Goal: Book appointment/travel/reservation

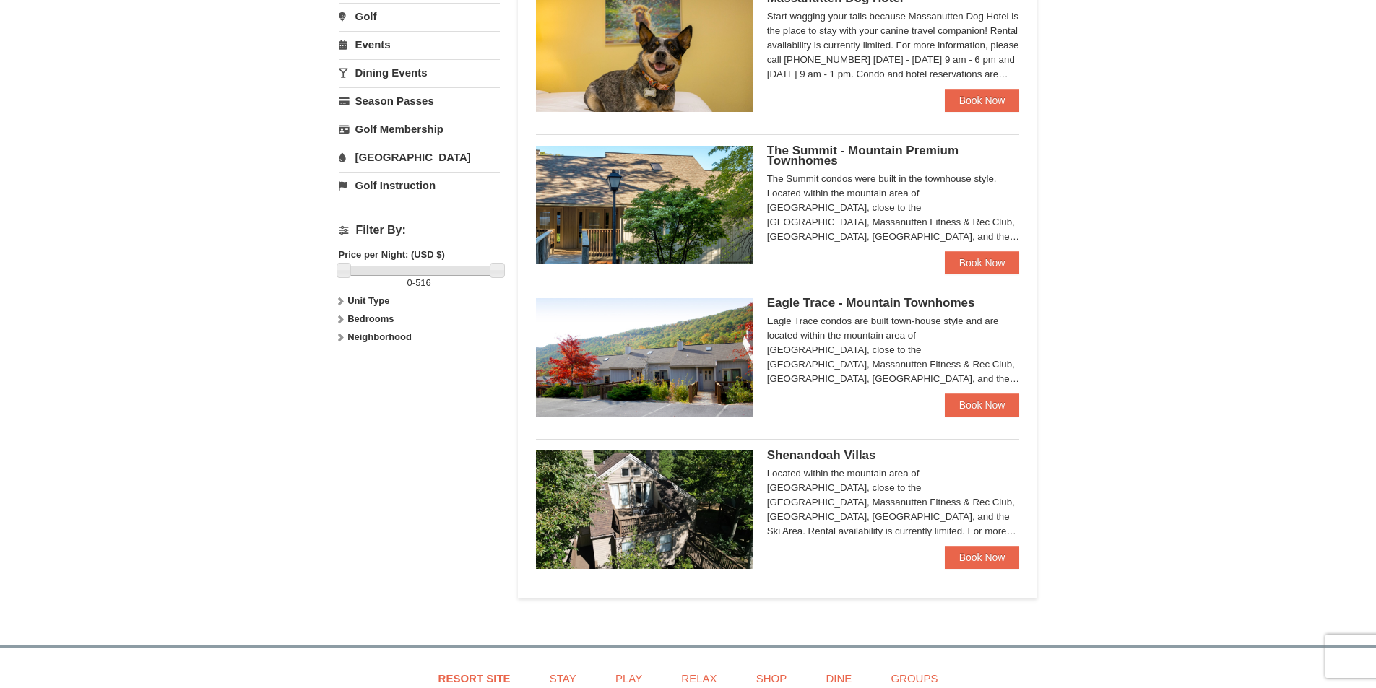
scroll to position [506, 0]
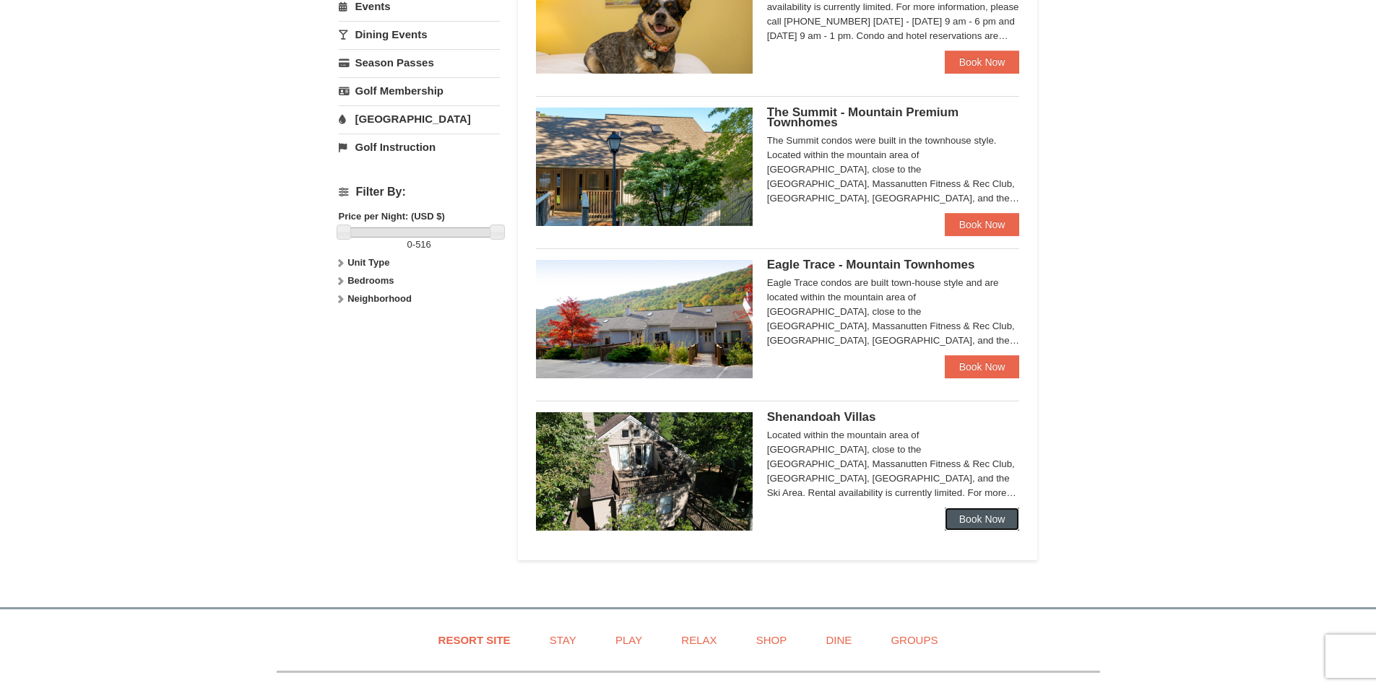
click at [961, 517] on link "Book Now" at bounding box center [982, 519] width 75 height 23
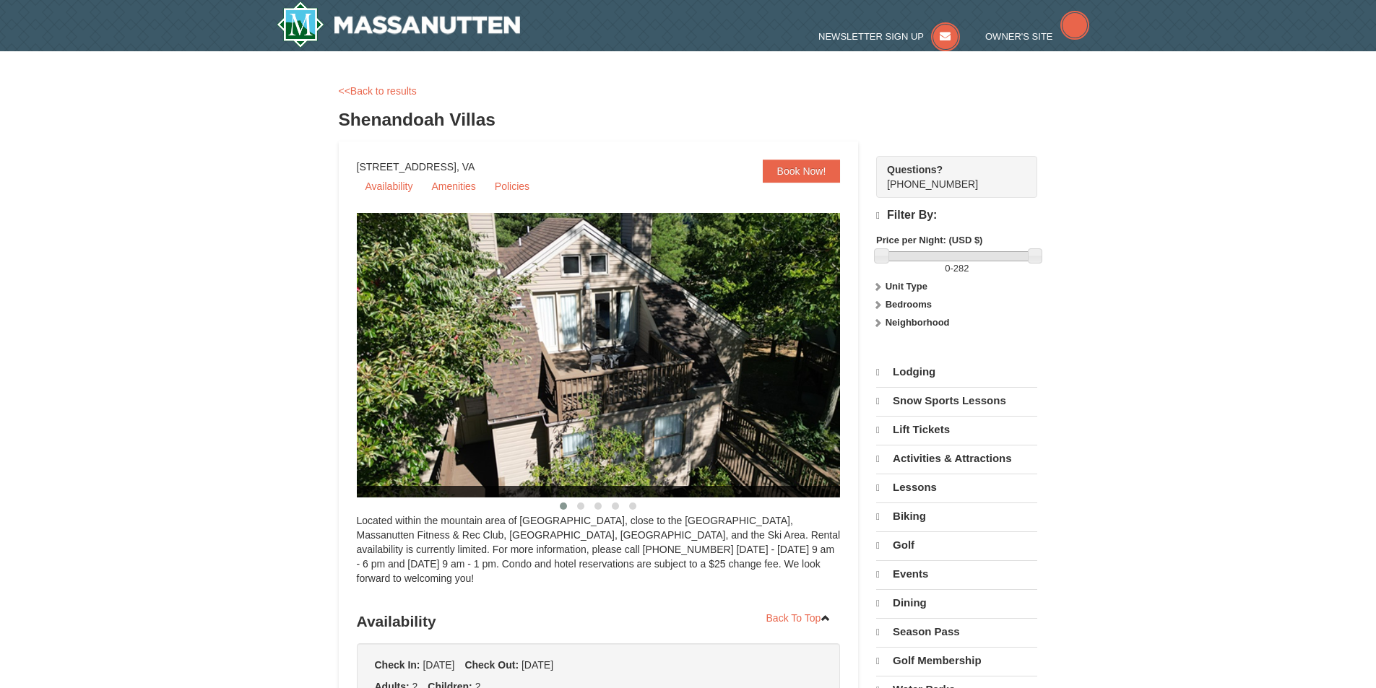
select select "10"
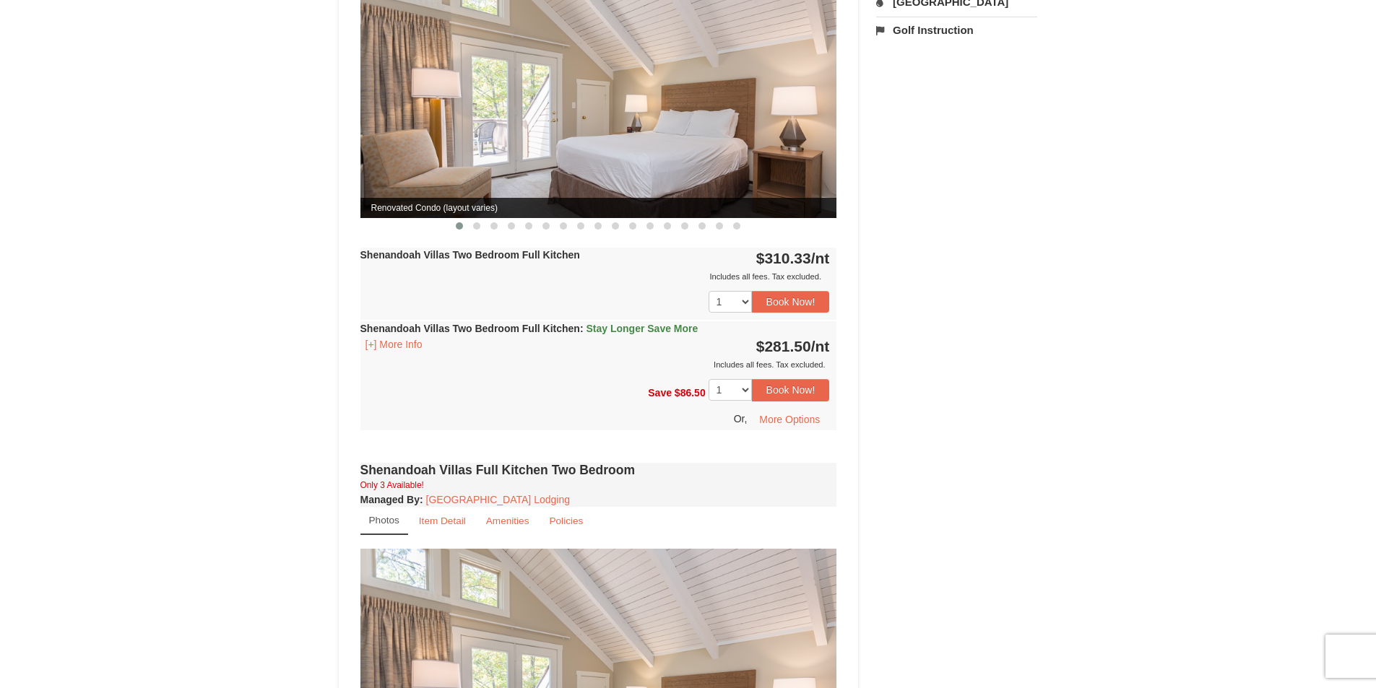
scroll to position [722, 0]
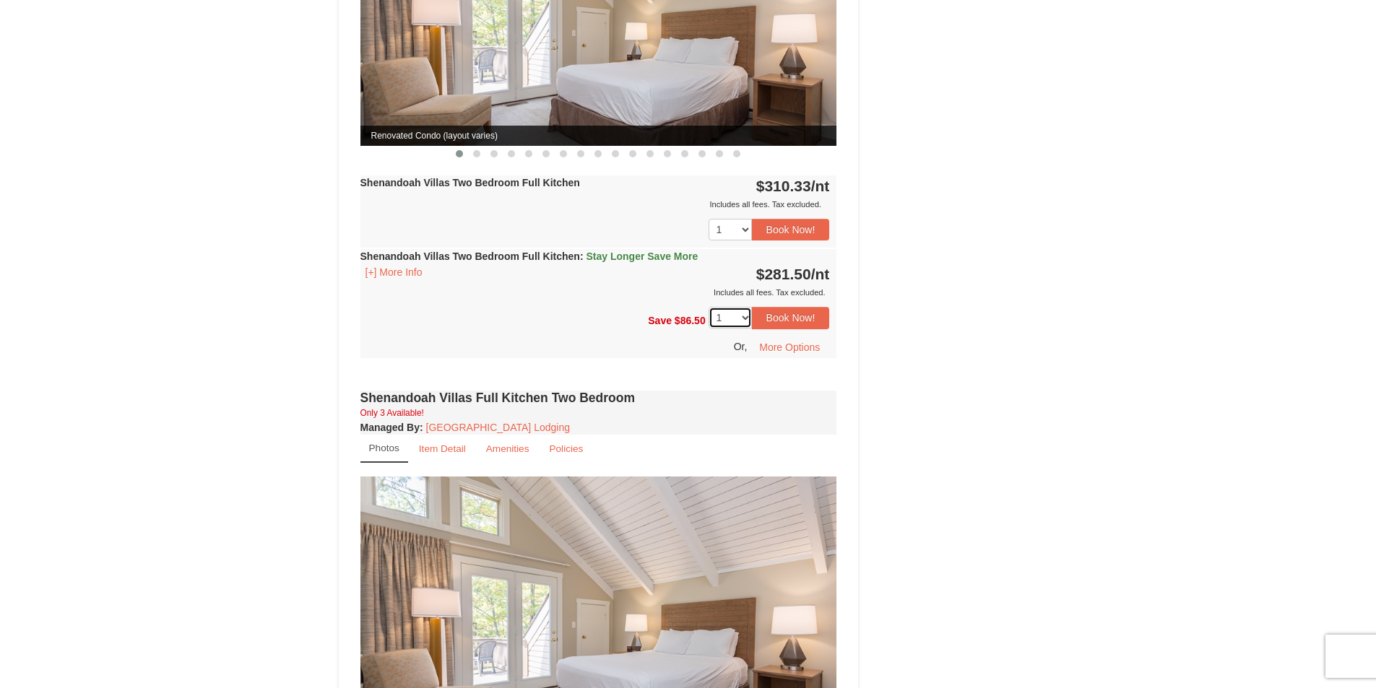
click at [750, 309] on select "1 2 3" at bounding box center [730, 318] width 43 height 22
click at [483, 300] on div "Save $86.50 1 2 3 Book Now! Or, More Options" at bounding box center [599, 329] width 477 height 58
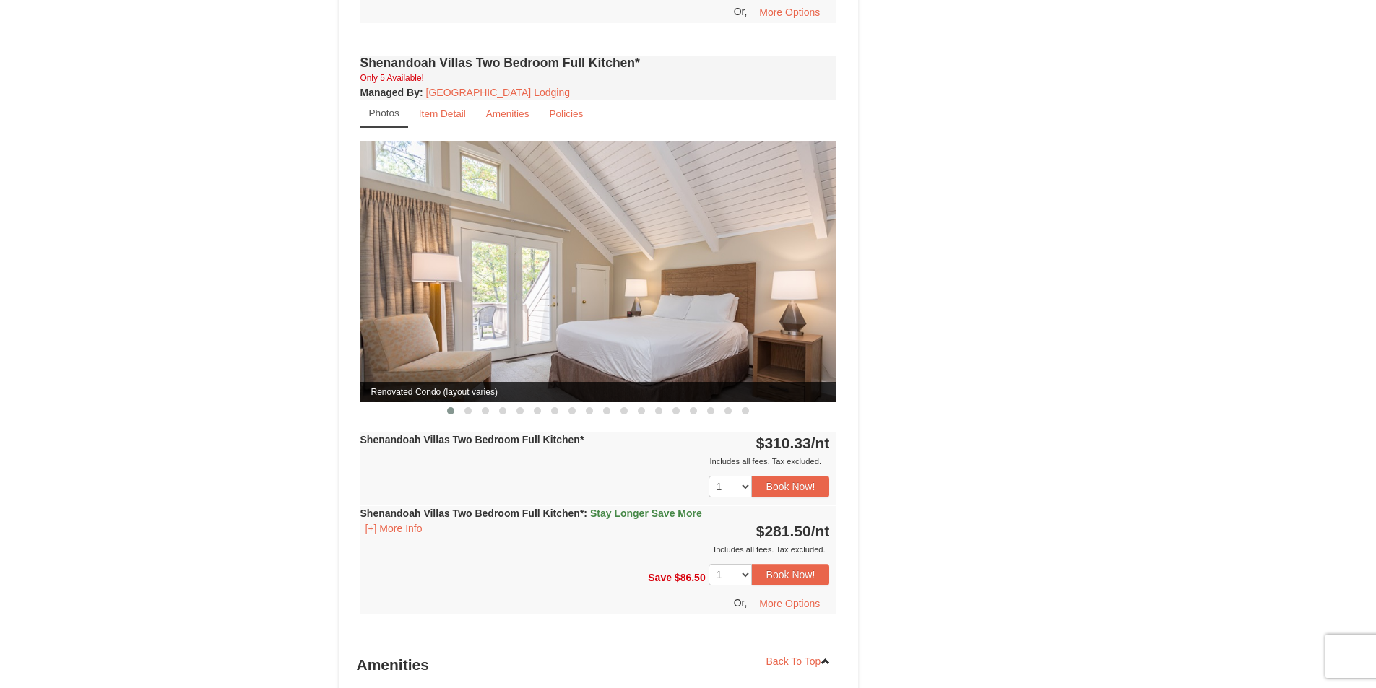
scroll to position [1662, 0]
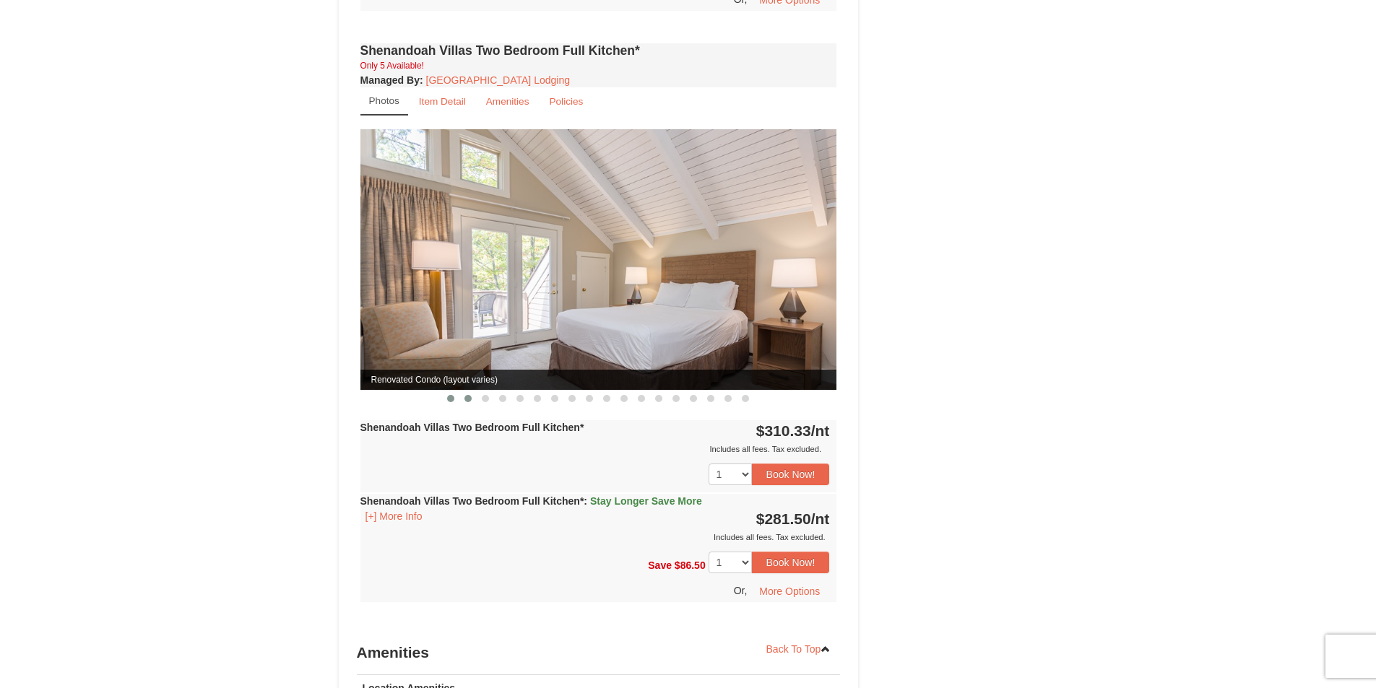
click at [471, 392] on button at bounding box center [467, 399] width 17 height 14
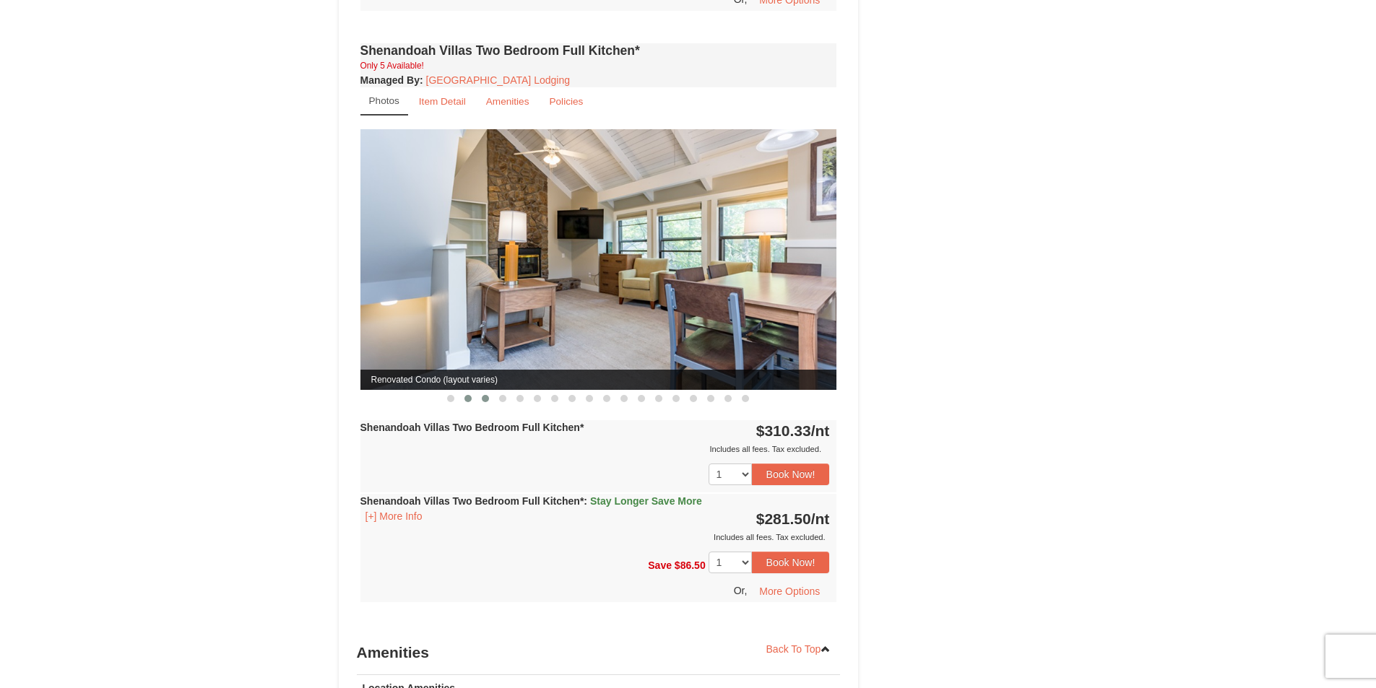
click at [480, 392] on button at bounding box center [485, 399] width 17 height 14
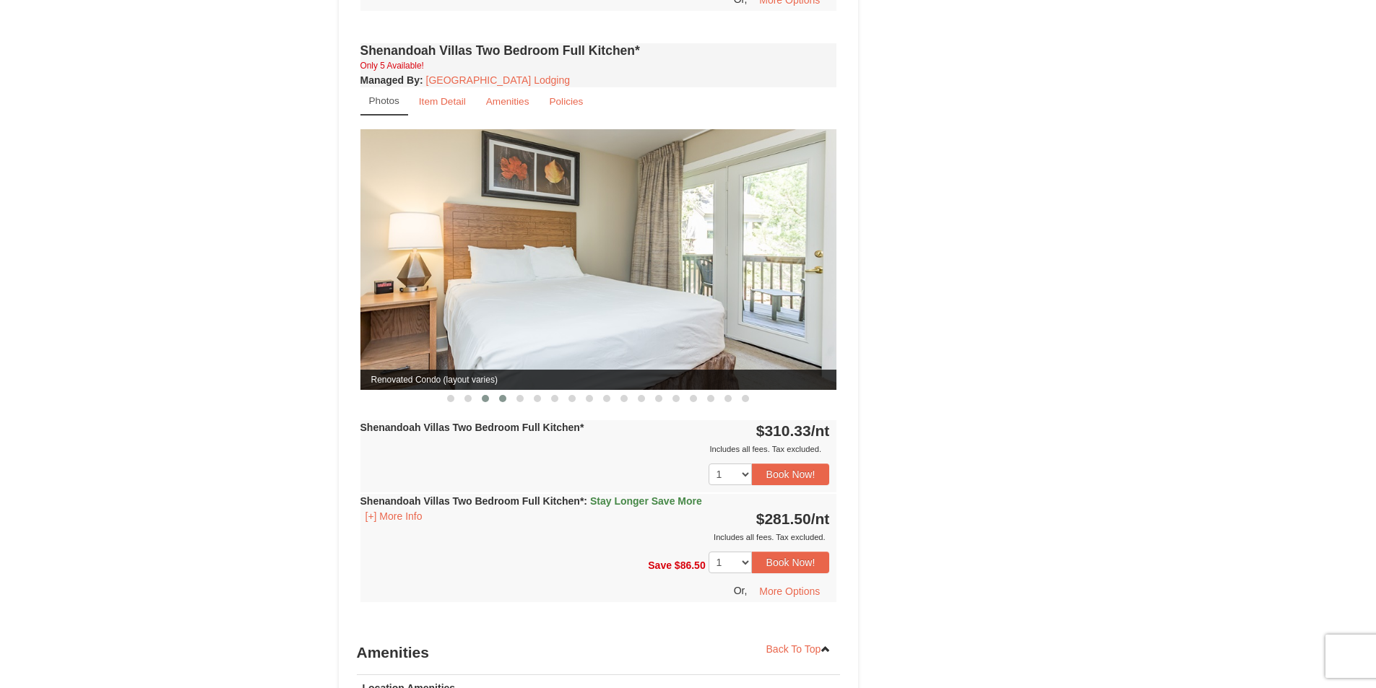
click at [498, 392] on button at bounding box center [502, 399] width 17 height 14
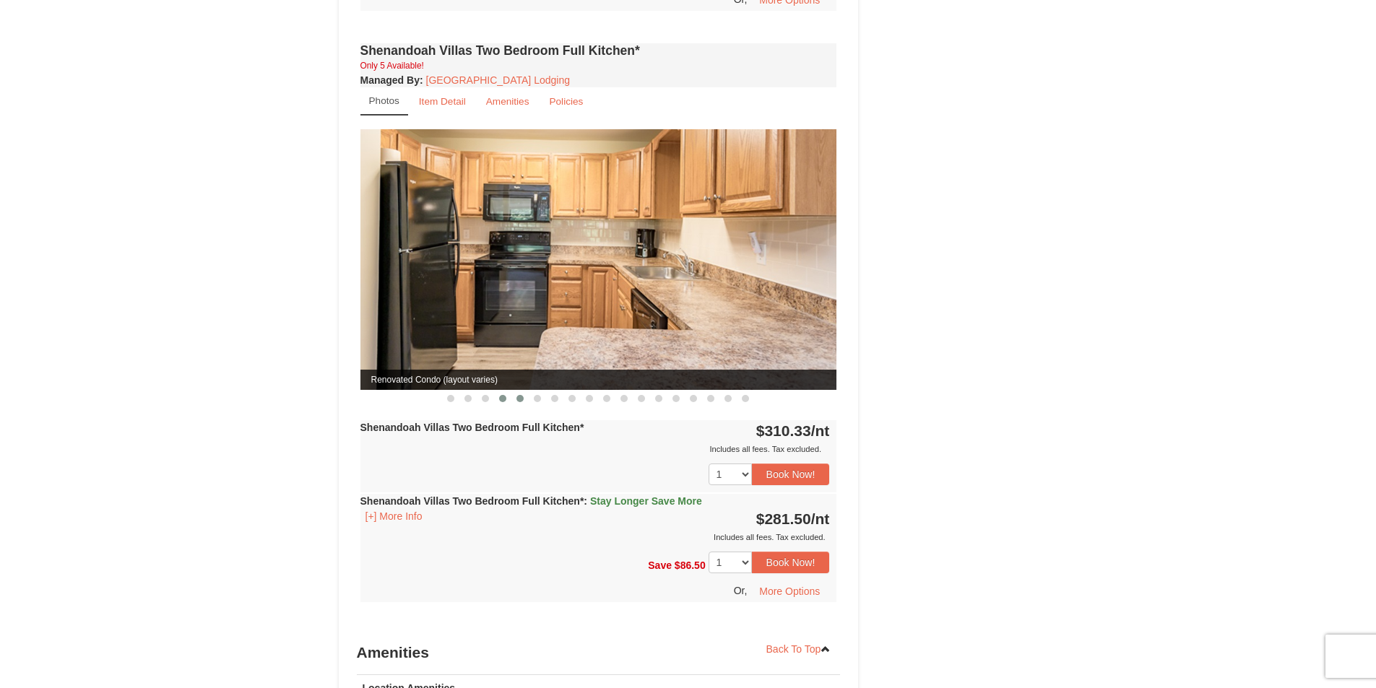
click at [516, 392] on button at bounding box center [519, 399] width 17 height 14
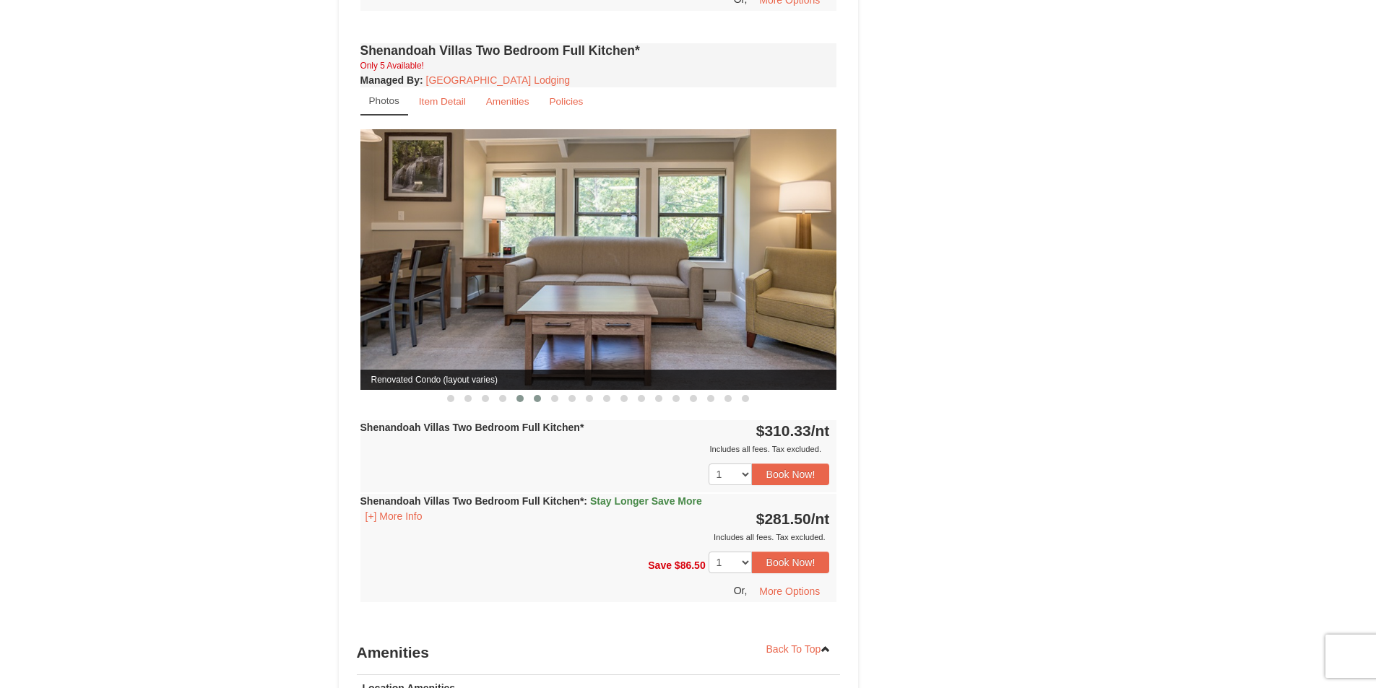
click at [540, 395] on span at bounding box center [537, 398] width 7 height 7
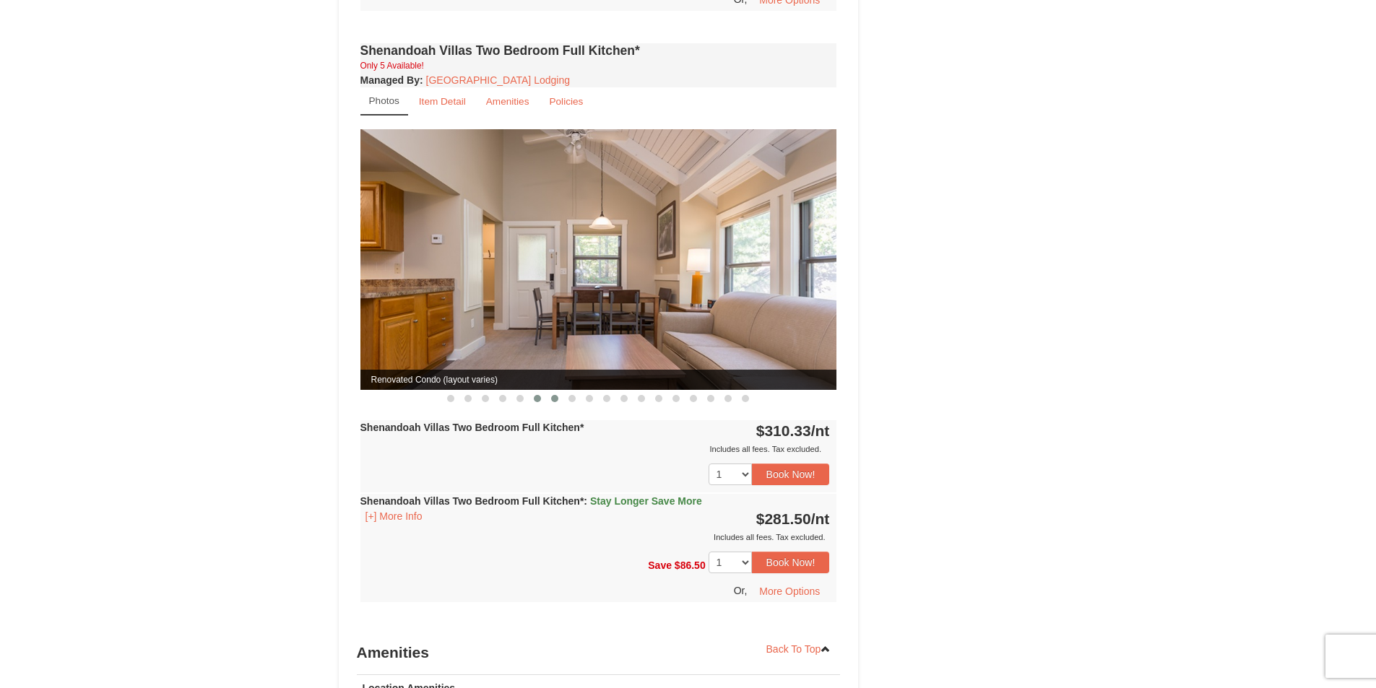
click at [552, 395] on span at bounding box center [554, 398] width 7 height 7
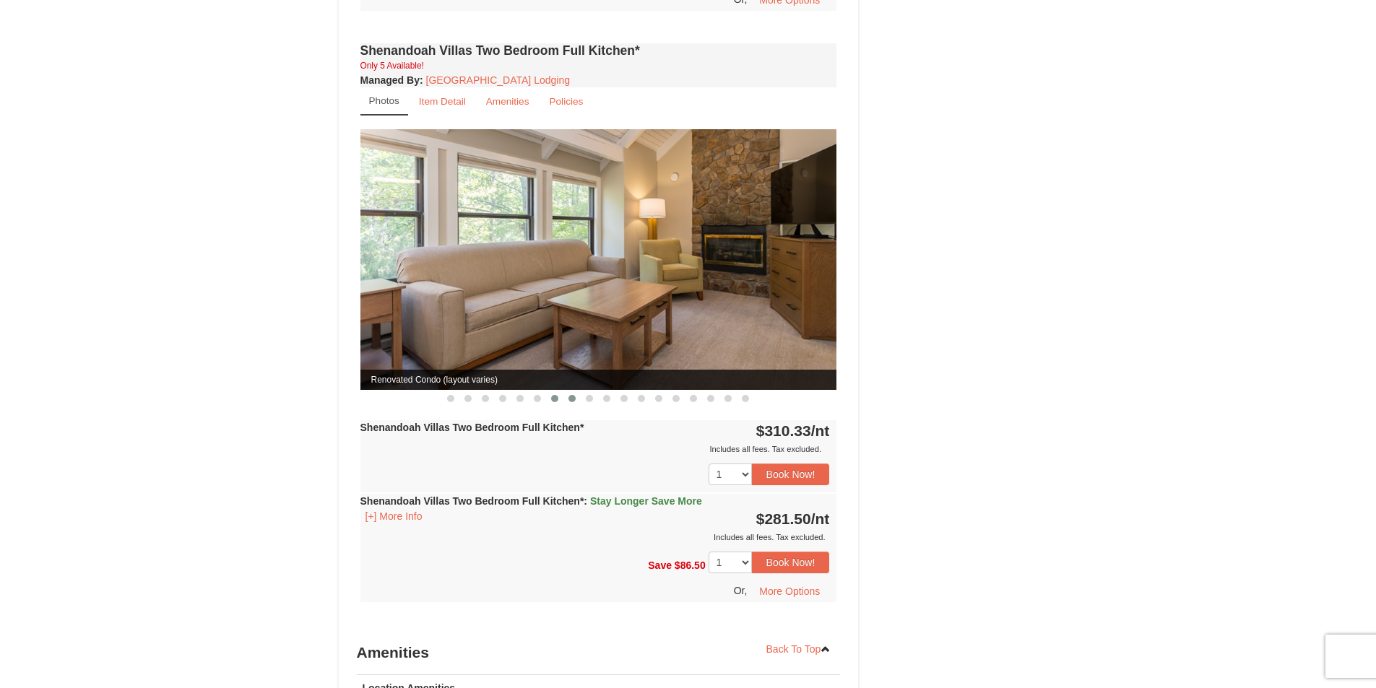
click at [566, 392] on button at bounding box center [572, 399] width 17 height 14
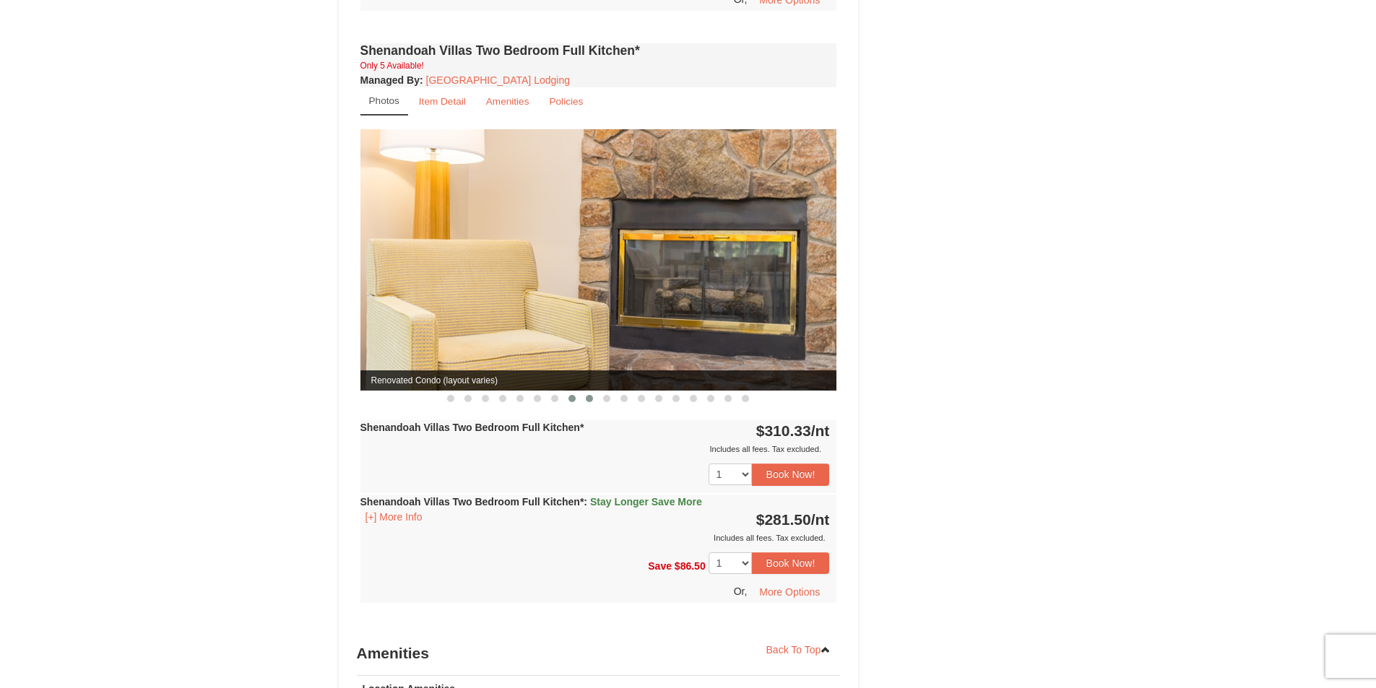
click at [590, 395] on span at bounding box center [589, 398] width 7 height 7
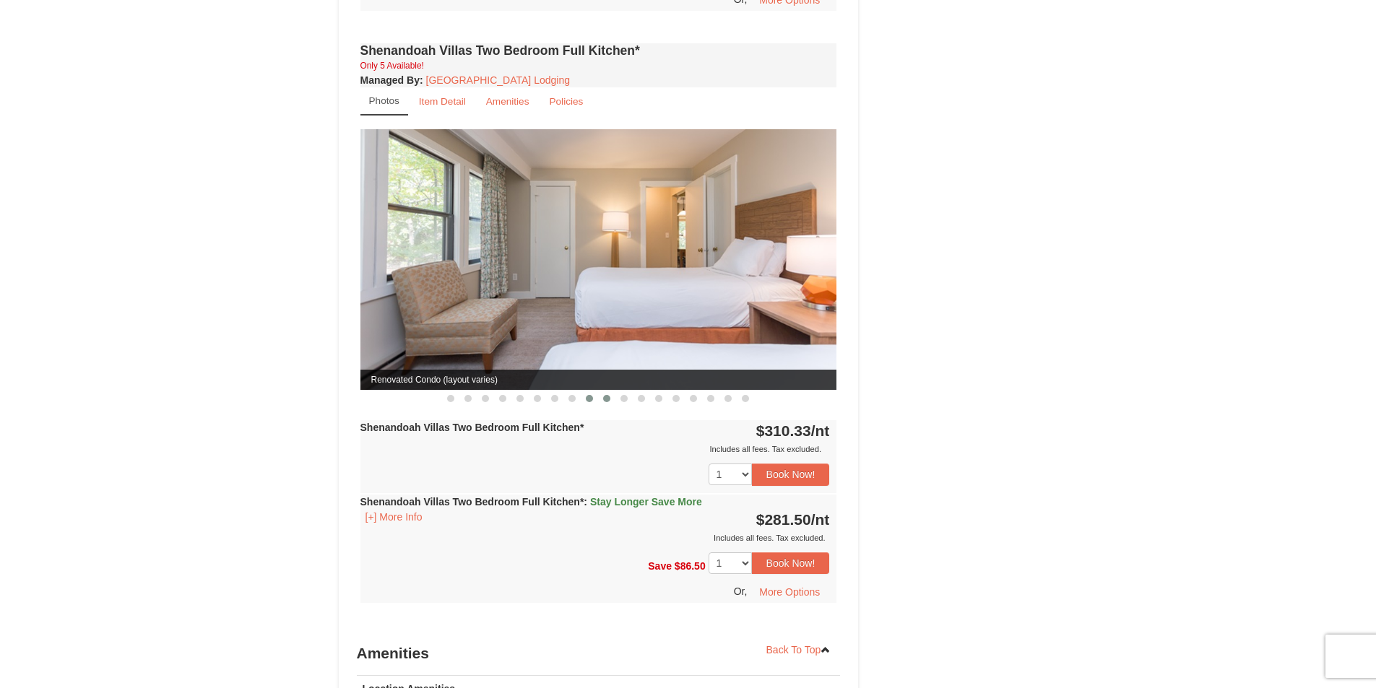
click at [599, 392] on button at bounding box center [606, 399] width 17 height 14
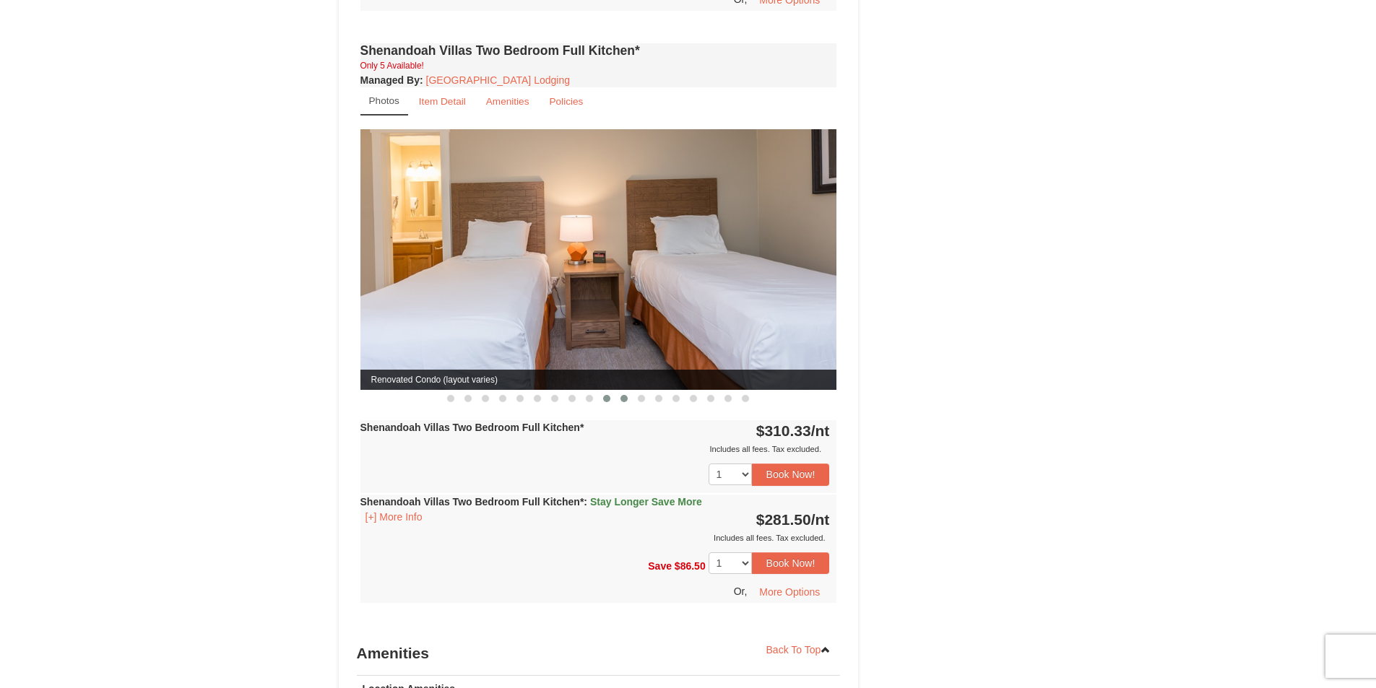
click at [623, 395] on span at bounding box center [624, 398] width 7 height 7
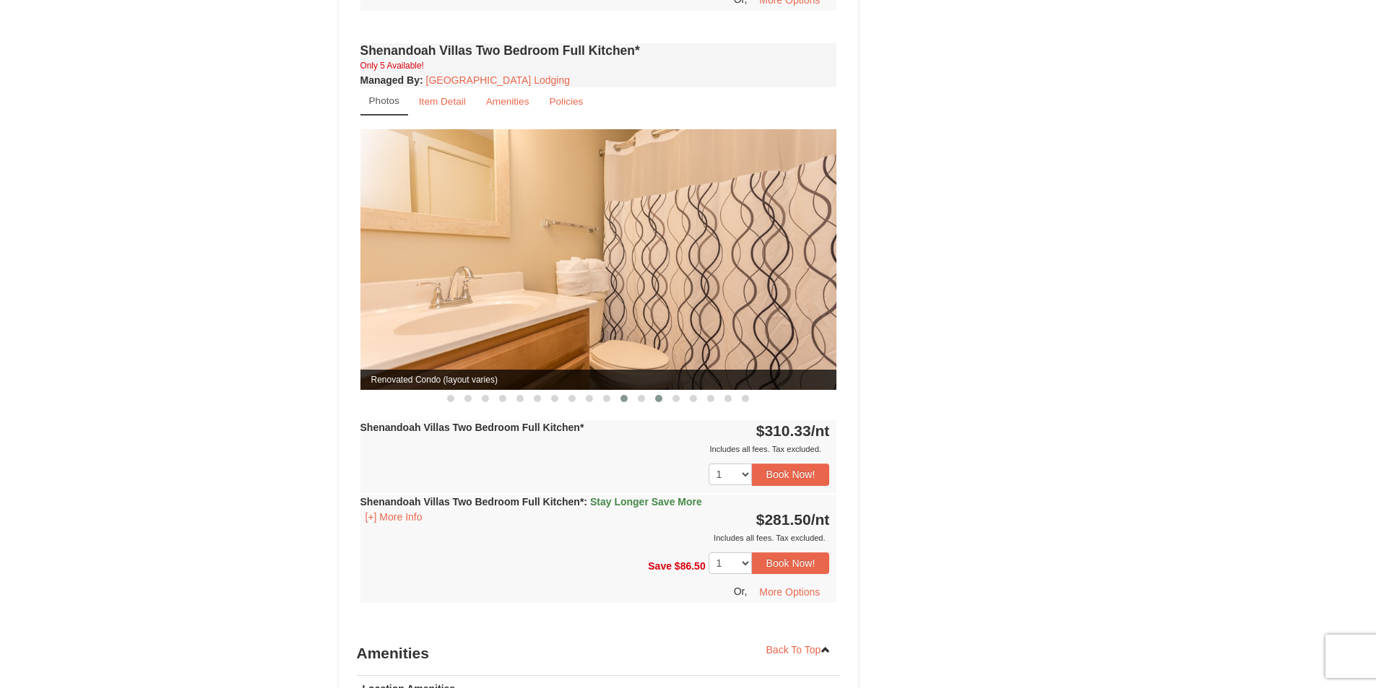
click at [655, 392] on button at bounding box center [658, 399] width 17 height 14
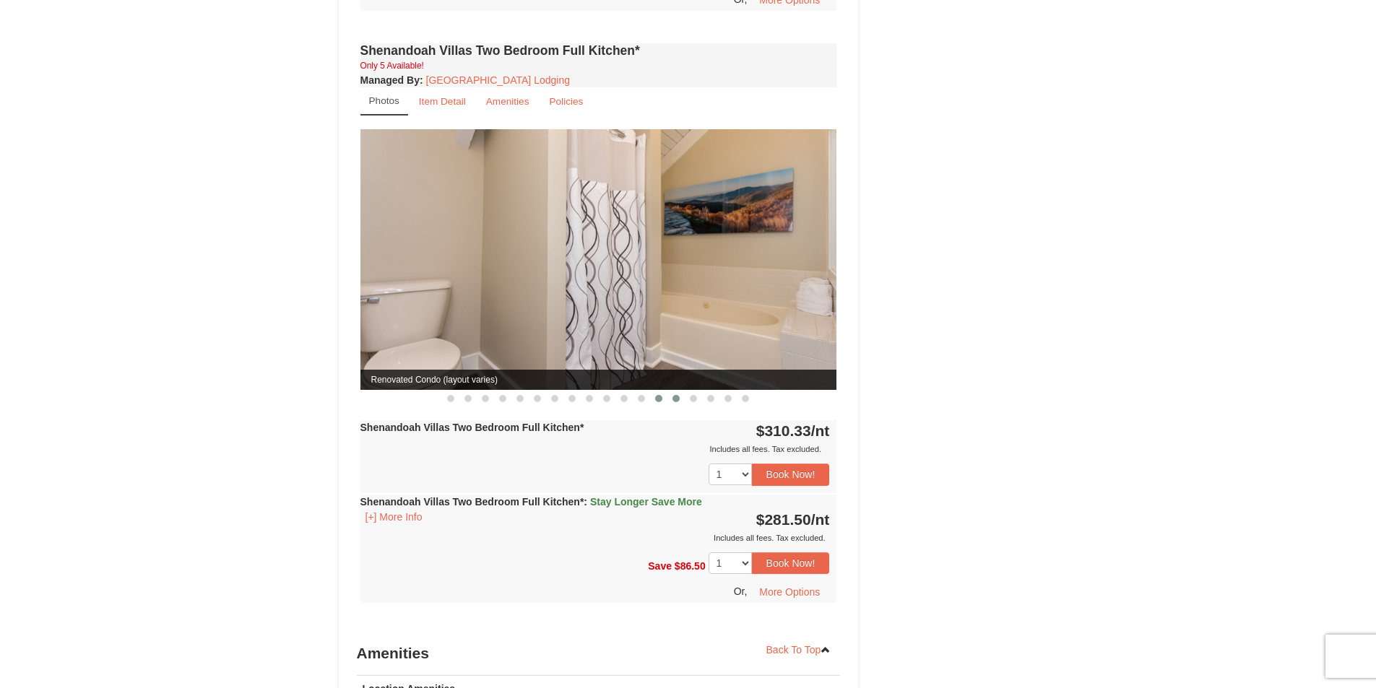
click at [676, 395] on span at bounding box center [676, 398] width 7 height 7
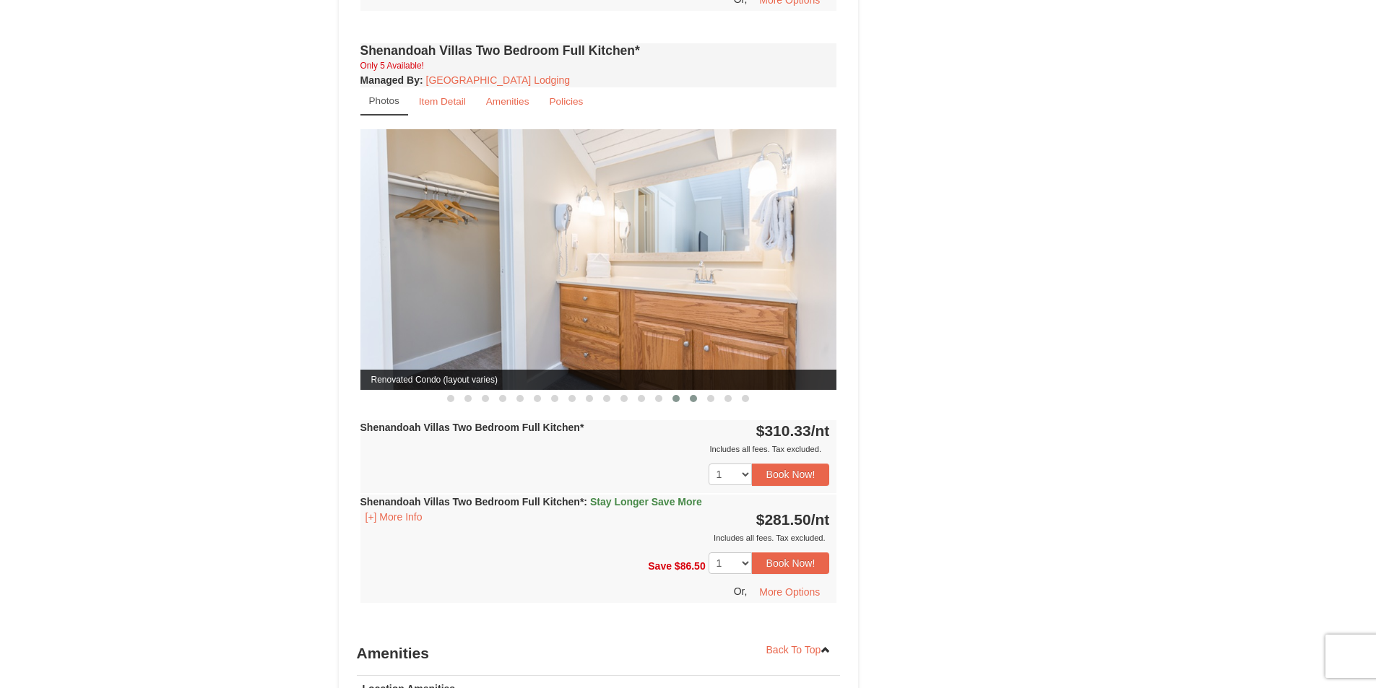
click at [688, 392] on button at bounding box center [693, 399] width 17 height 14
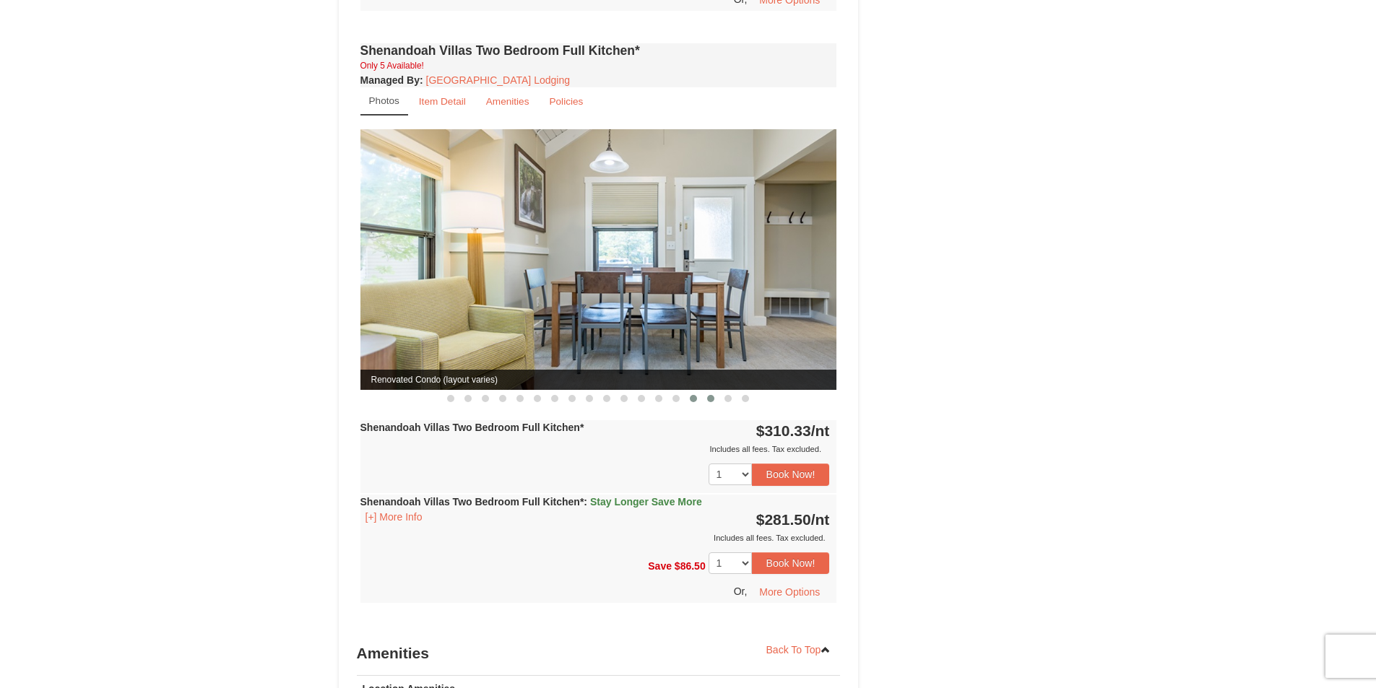
click at [706, 392] on button at bounding box center [710, 399] width 17 height 14
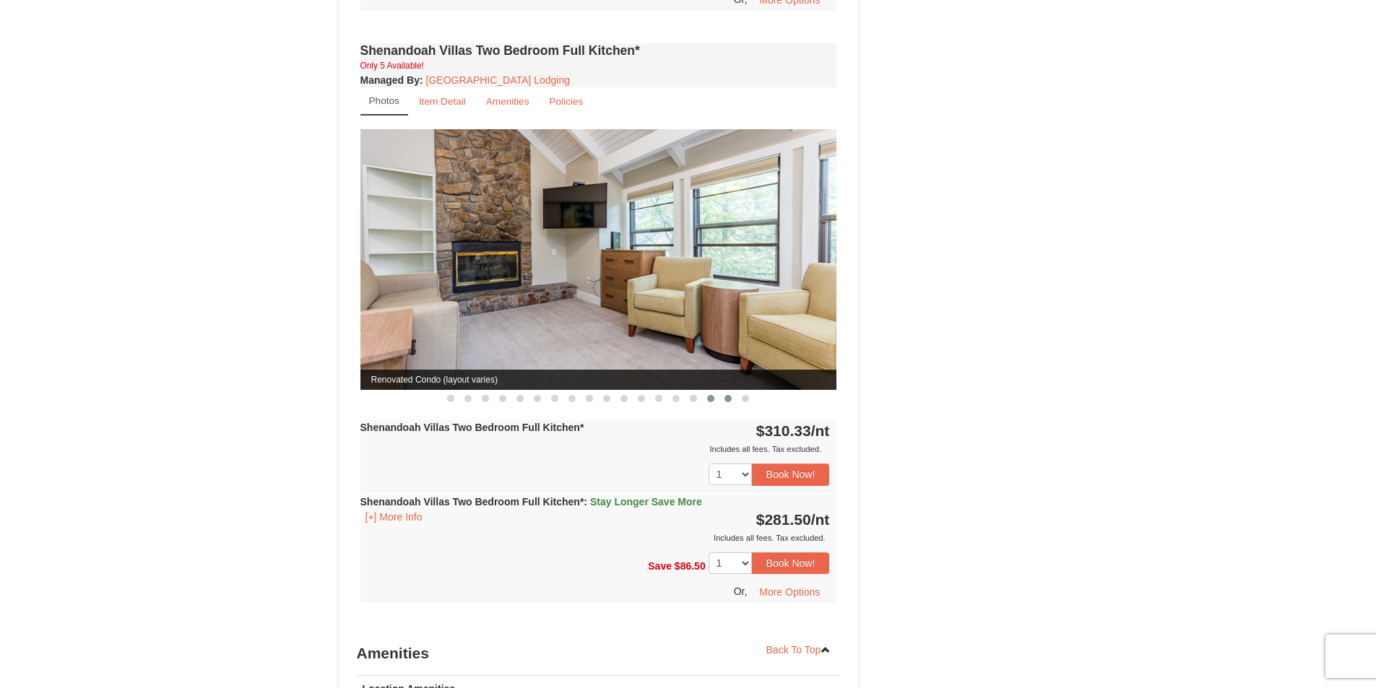
click at [720, 392] on button at bounding box center [728, 399] width 17 height 14
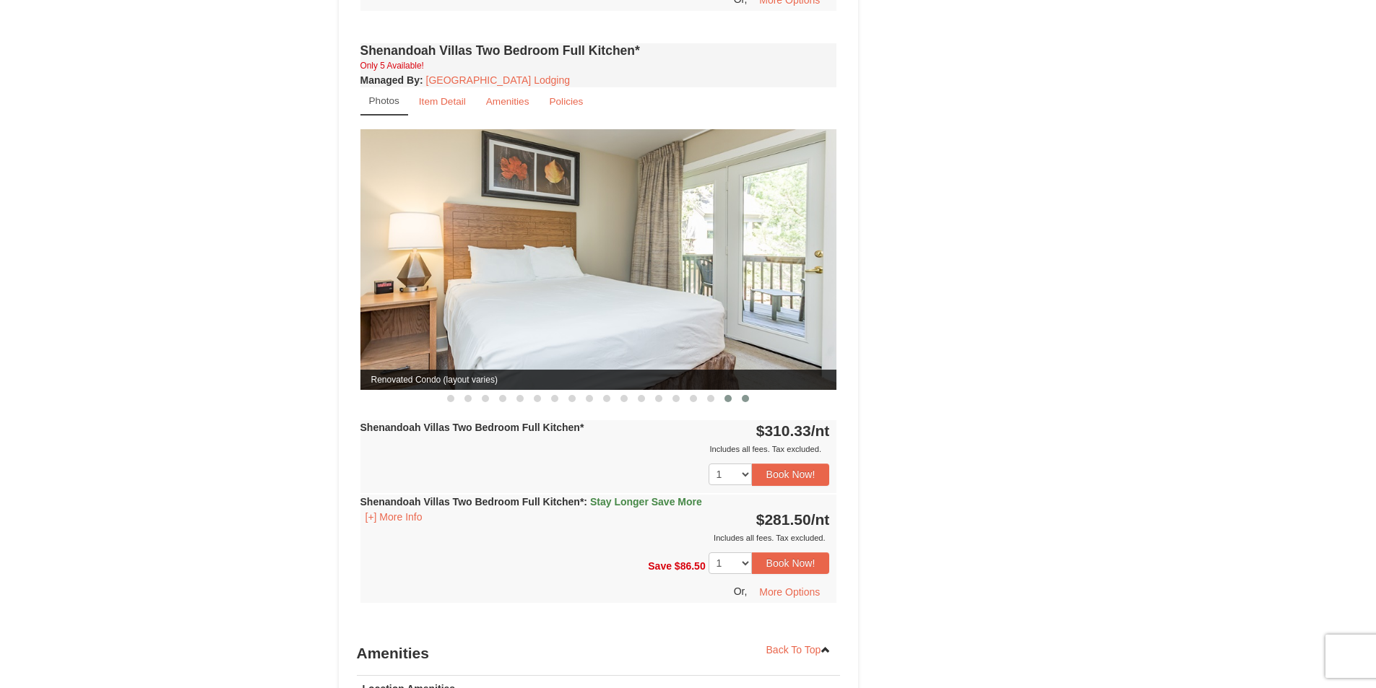
click at [741, 392] on button at bounding box center [745, 399] width 17 height 14
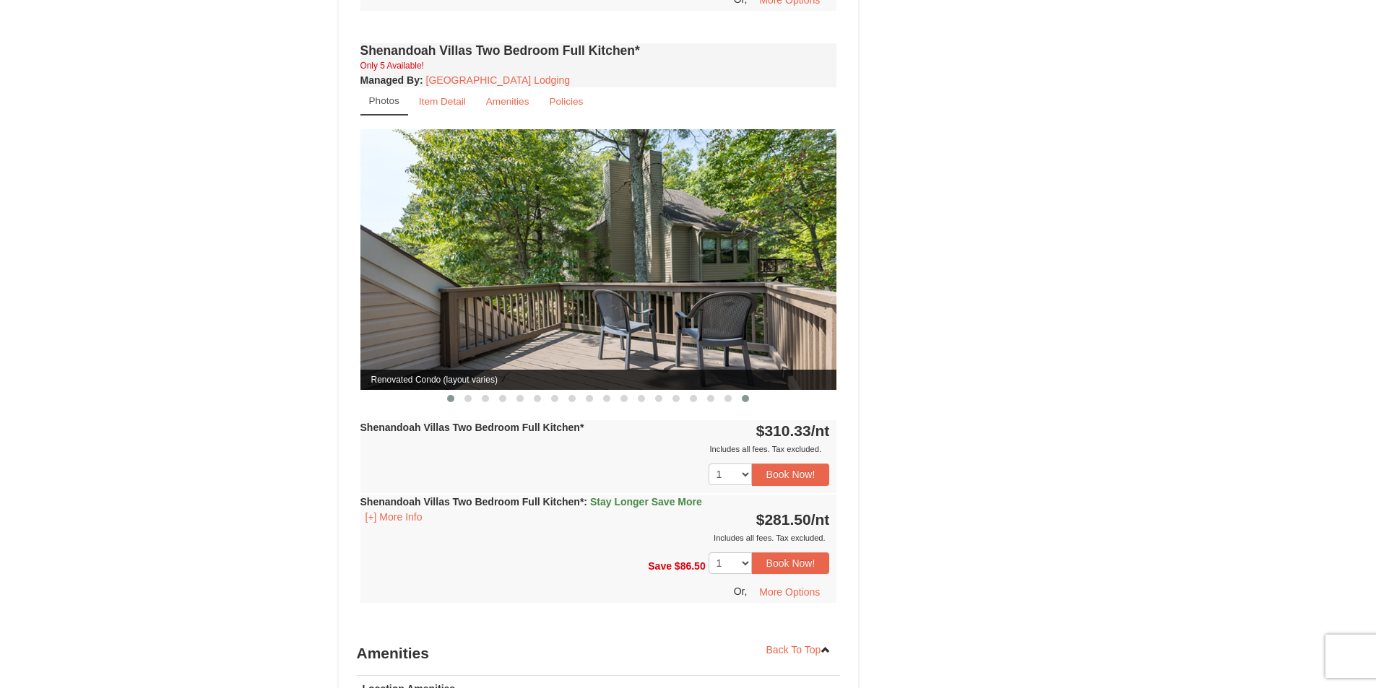
click at [452, 392] on button at bounding box center [450, 399] width 17 height 14
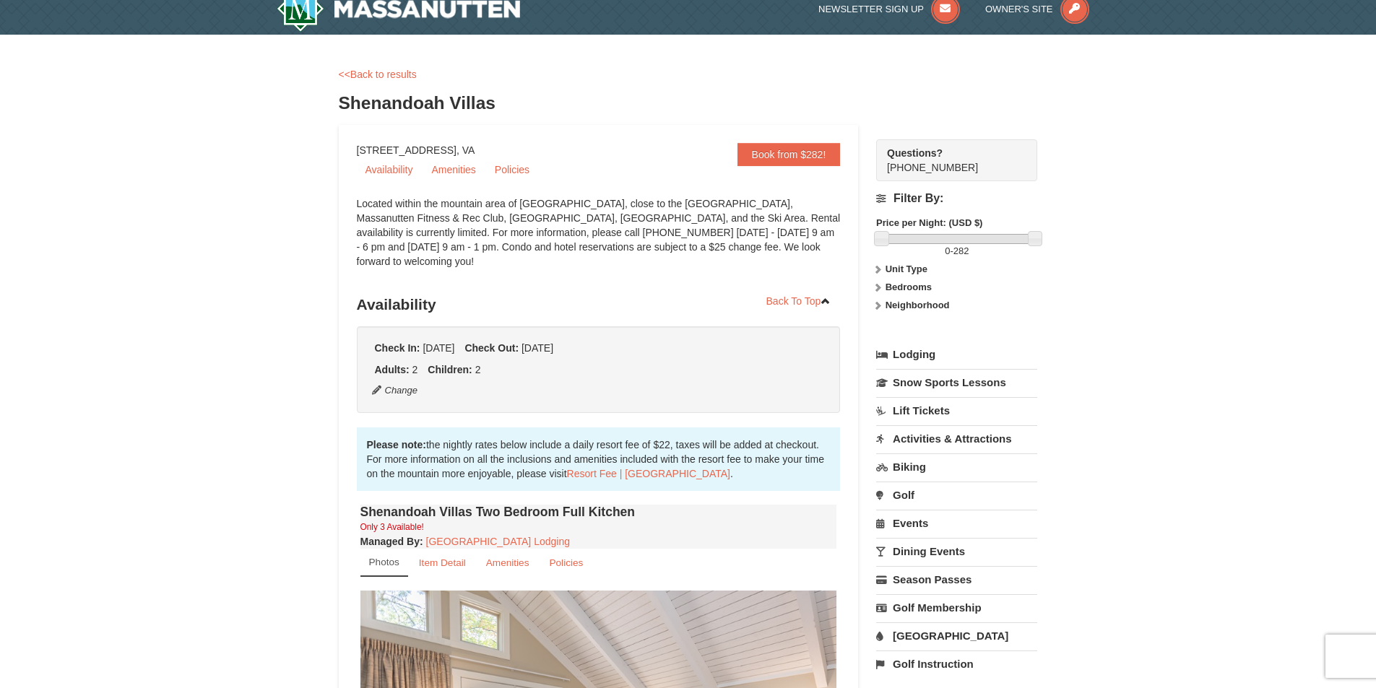
scroll to position [0, 0]
